Goal: Task Accomplishment & Management: Manage account settings

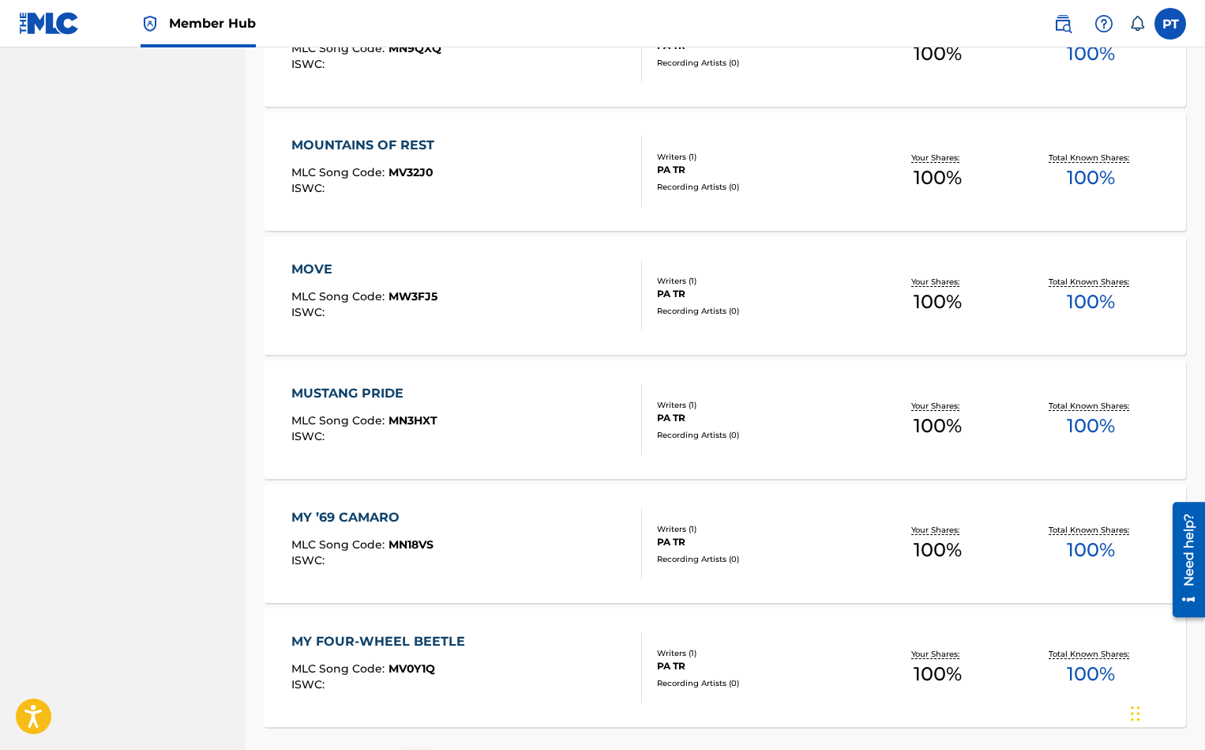
scroll to position [12219, 0]
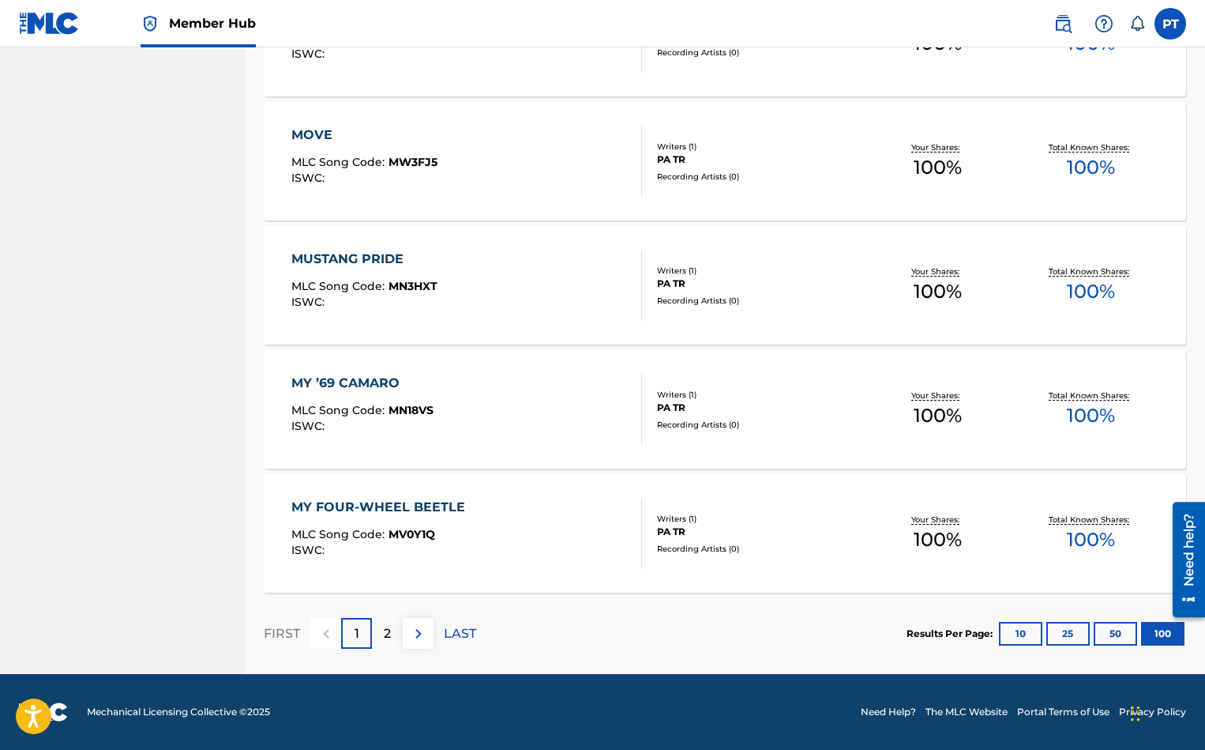
click at [448, 640] on p "LAST" at bounding box center [460, 633] width 32 height 19
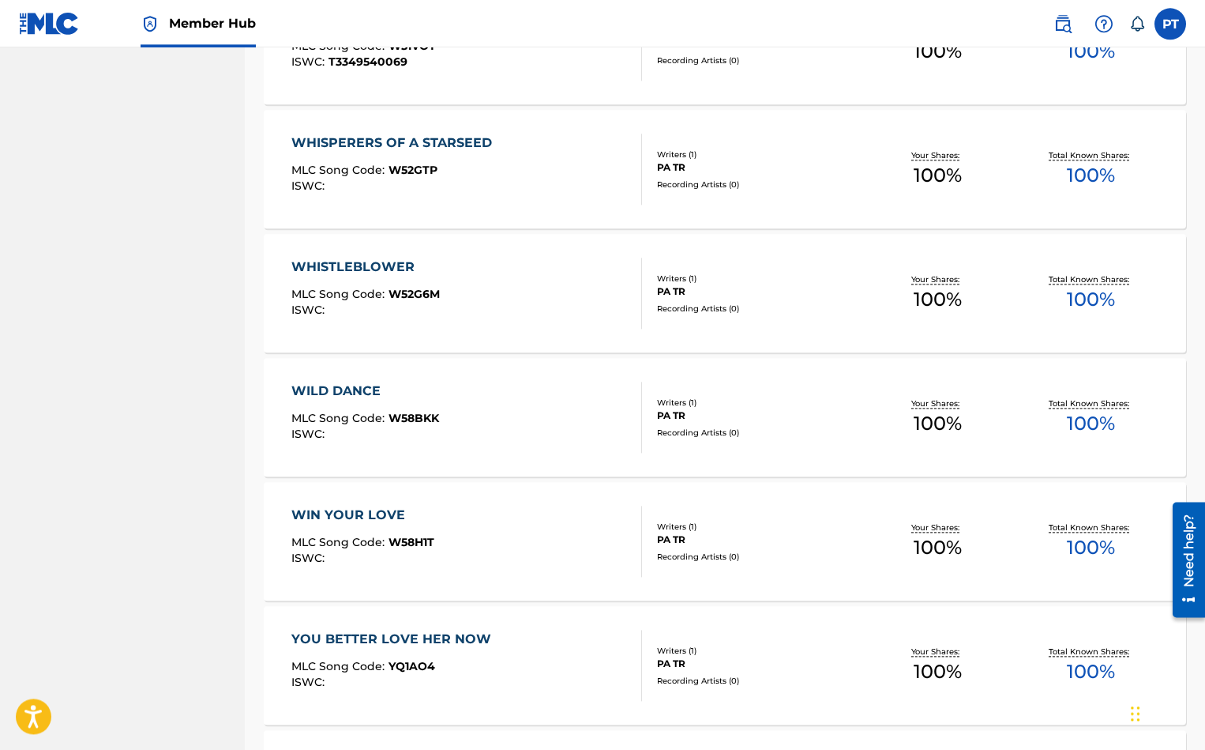
scroll to position [7078, 0]
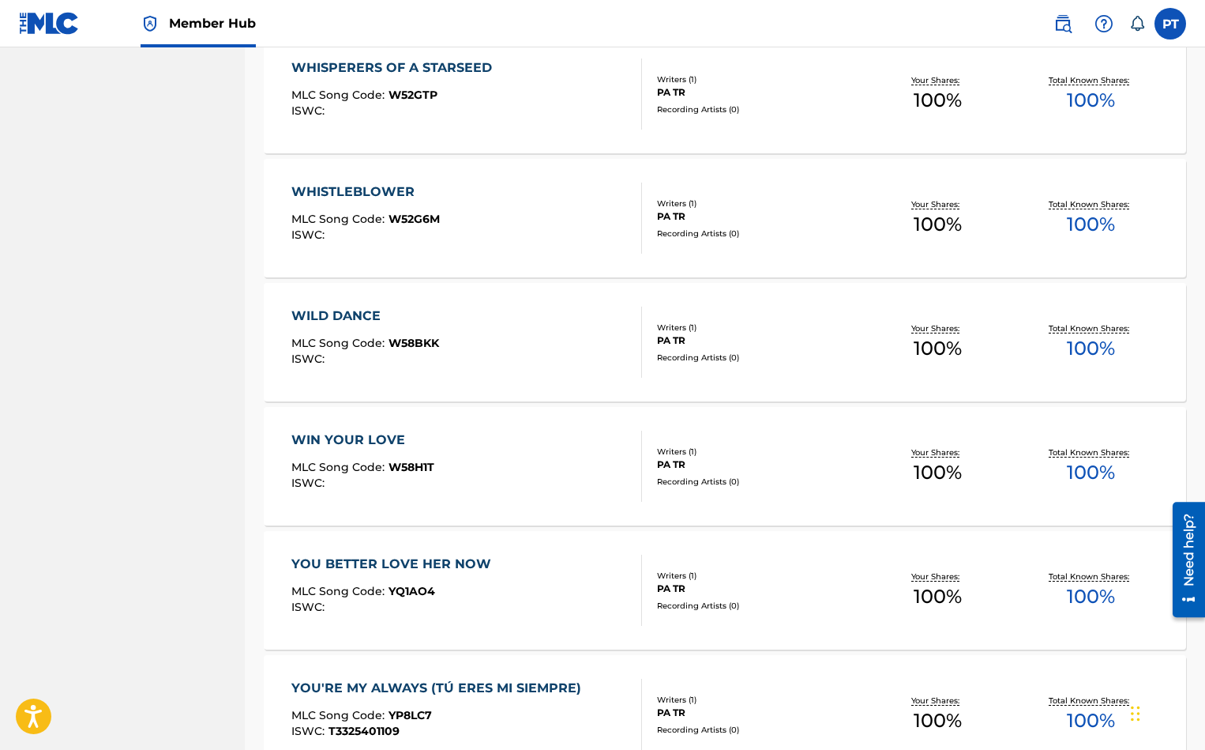
click at [445, 324] on div "WILD DANCE MLC Song Code : W58BKK ISWC :" at bounding box center [466, 341] width 351 height 71
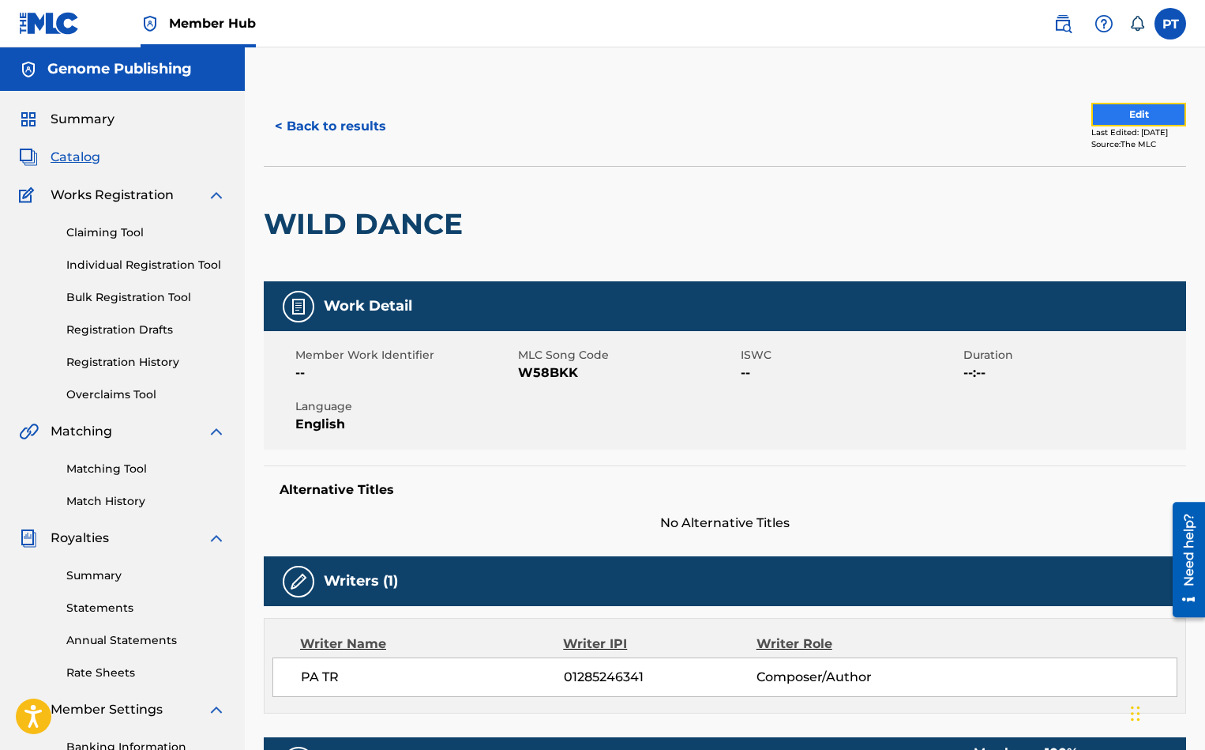
click at [1092, 112] on button "Edit" at bounding box center [1139, 115] width 95 height 24
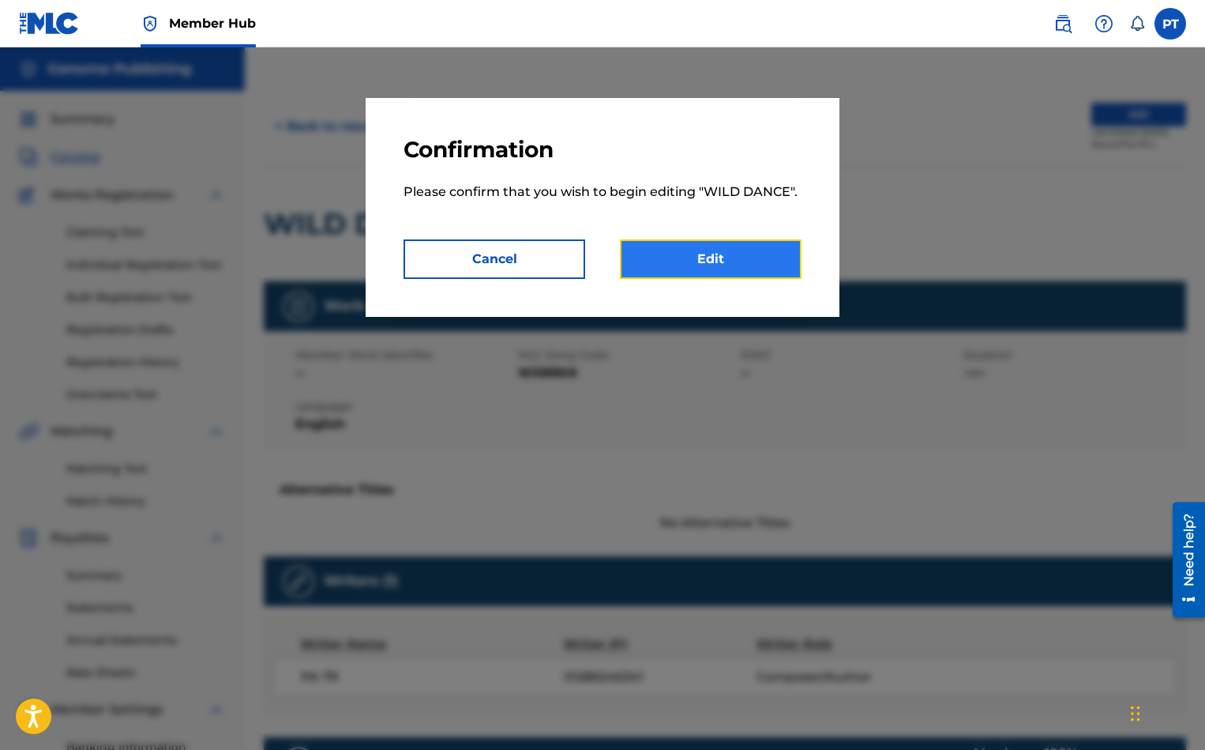
click at [701, 252] on link "Edit" at bounding box center [711, 258] width 182 height 39
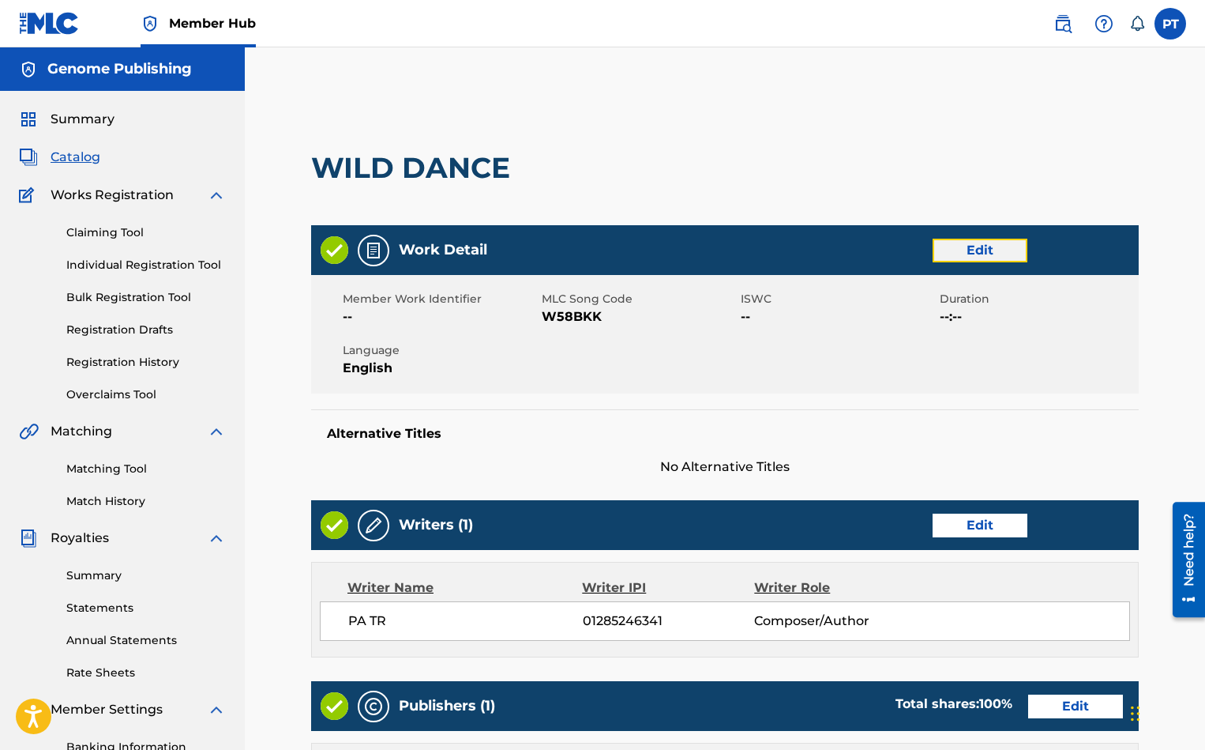
click at [975, 254] on link "Edit" at bounding box center [980, 251] width 95 height 24
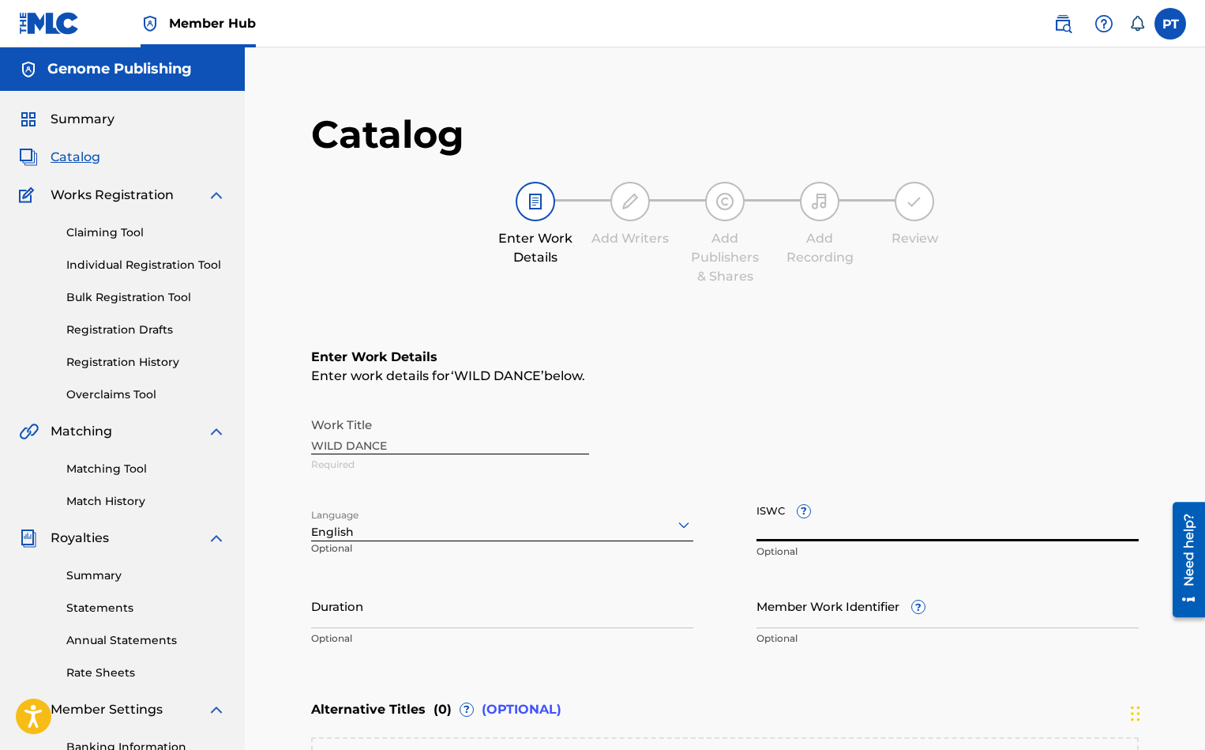
drag, startPoint x: 934, startPoint y: 532, endPoint x: 943, endPoint y: 534, distance: 8.8
click at [939, 534] on input "ISWC ?" at bounding box center [948, 518] width 382 height 45
paste input "T-335.290.541-6"
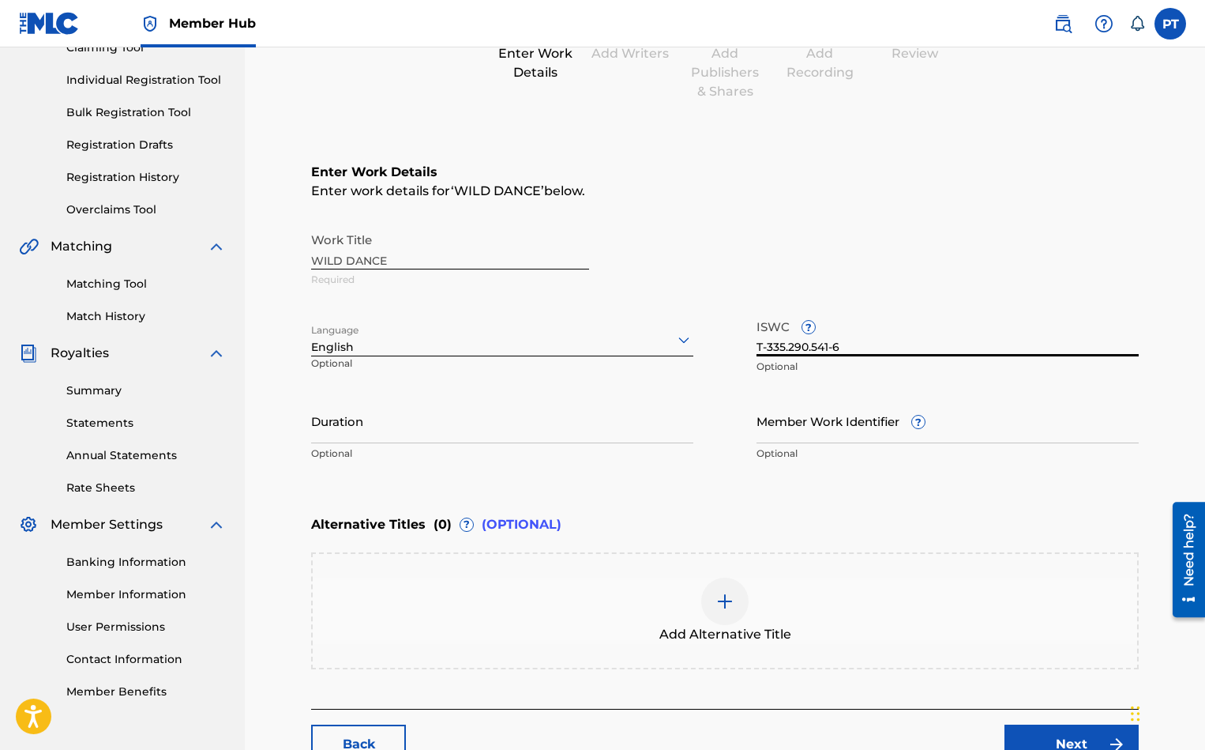
scroll to position [299, 0]
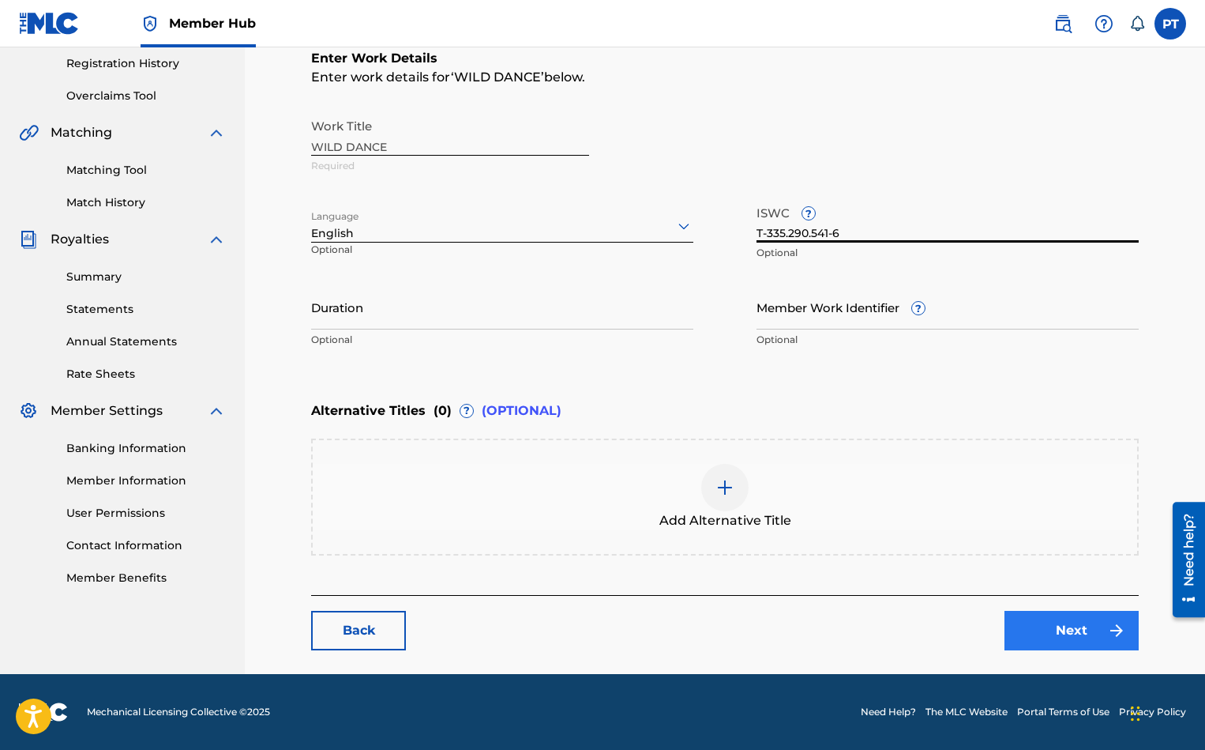
type input "T-335.290.541-6"
click at [1064, 633] on link "Next" at bounding box center [1072, 630] width 134 height 39
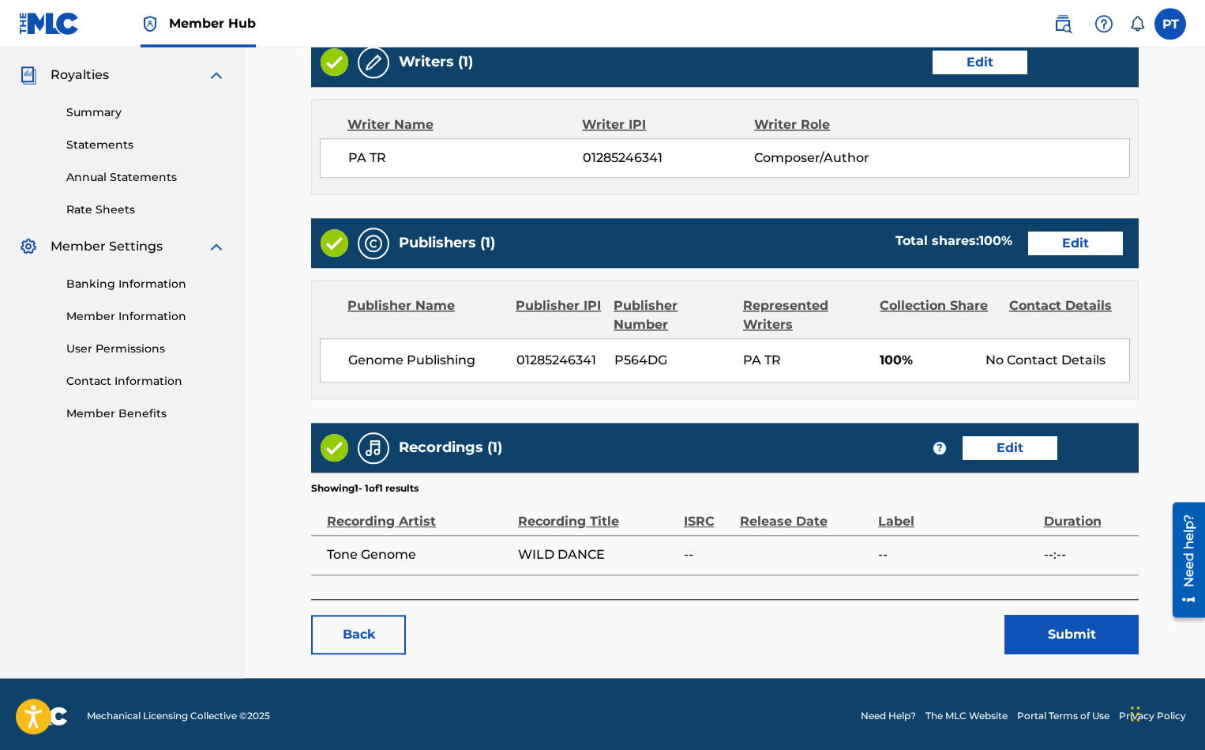
scroll to position [467, 0]
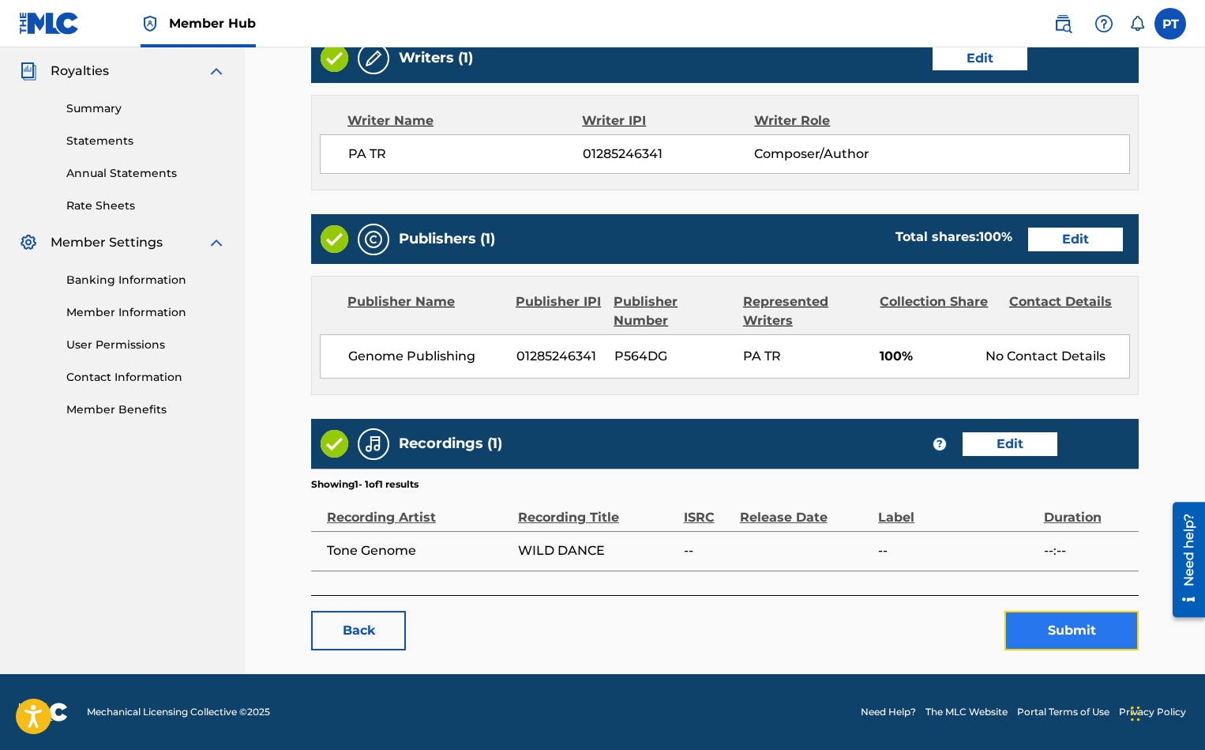
click at [1074, 629] on button "Submit" at bounding box center [1072, 630] width 134 height 39
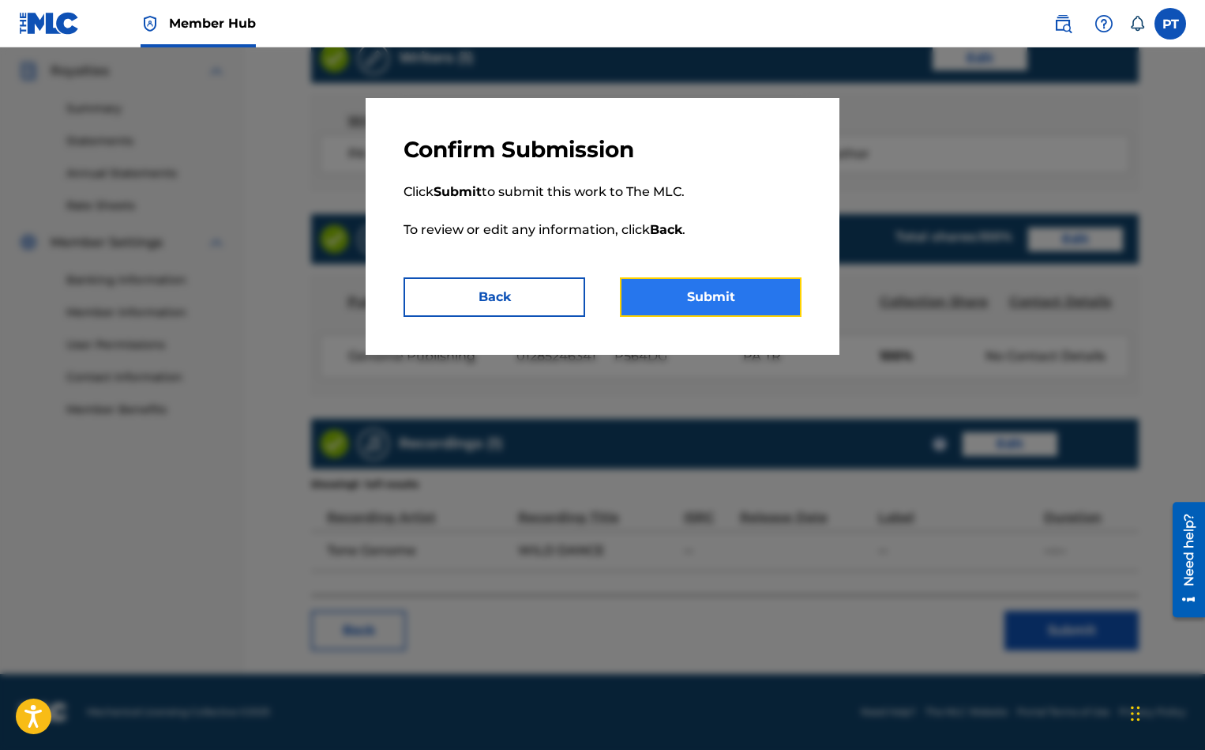
click at [756, 288] on button "Submit" at bounding box center [711, 296] width 182 height 39
